Goal: Find specific page/section: Find specific page/section

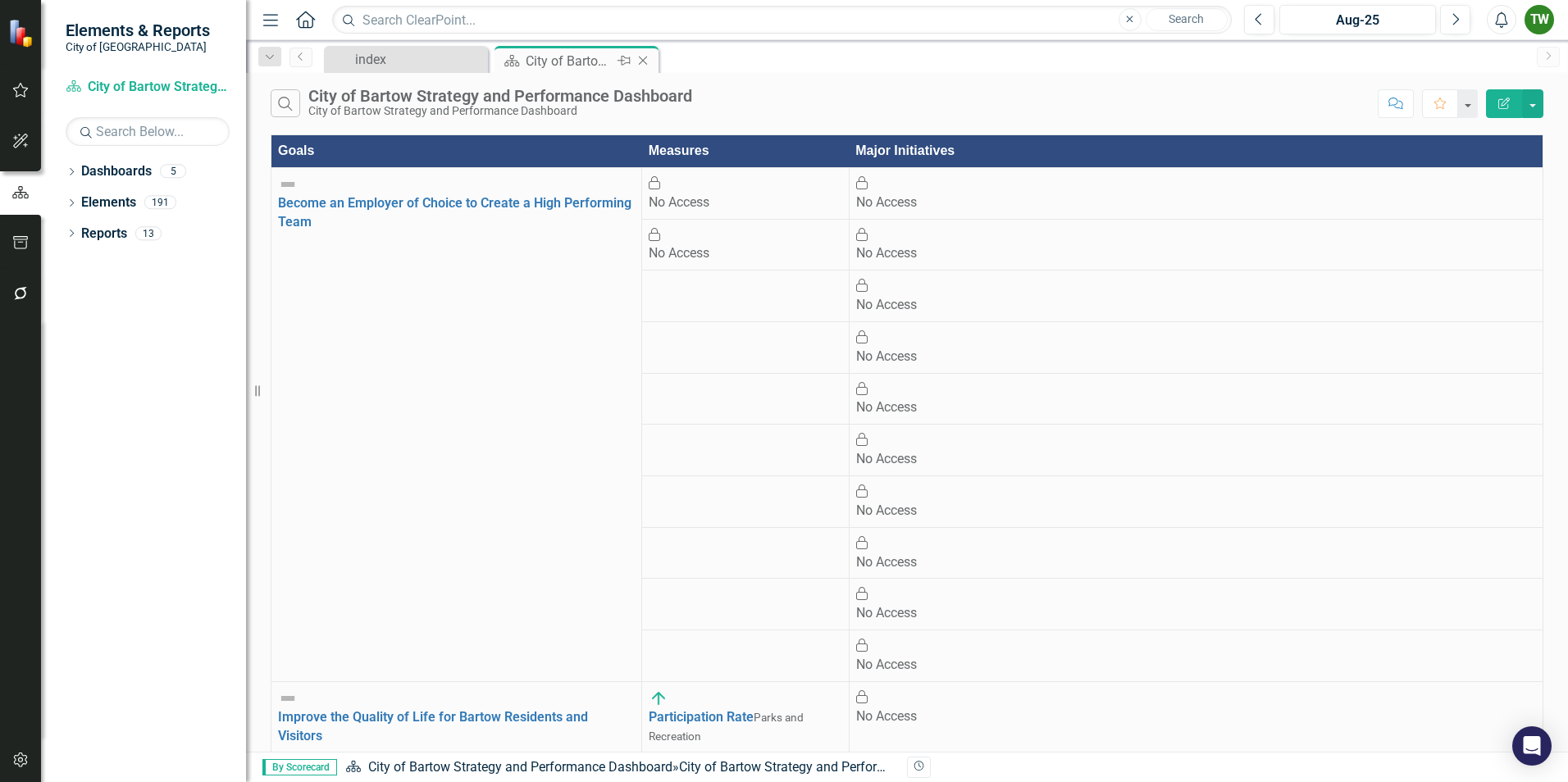
click at [585, 63] on div "City of Bartow Strategy and Performance Dashboard" at bounding box center [569, 61] width 87 height 21
click at [545, 60] on div "City of Bartow Strategy and Performance Dashboard" at bounding box center [569, 61] width 87 height 21
click at [399, 62] on div "index" at bounding box center [408, 59] width 108 height 21
click at [576, 61] on div "City of Bartow Strategy and Performance Dashboard" at bounding box center [569, 61] width 87 height 21
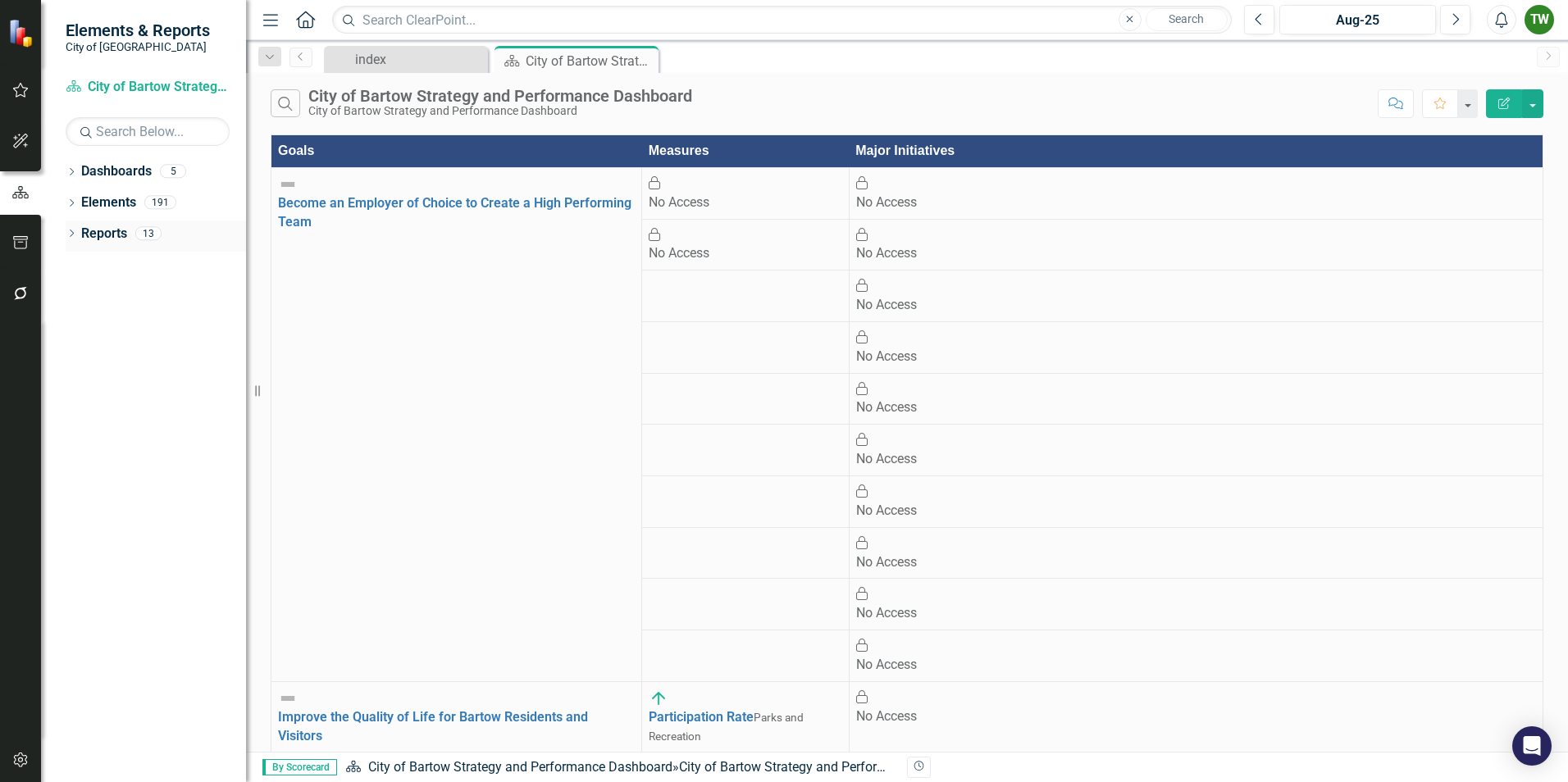
click at [105, 230] on link "Reports" at bounding box center [103, 234] width 46 height 19
